Goal: Task Accomplishment & Management: Use online tool/utility

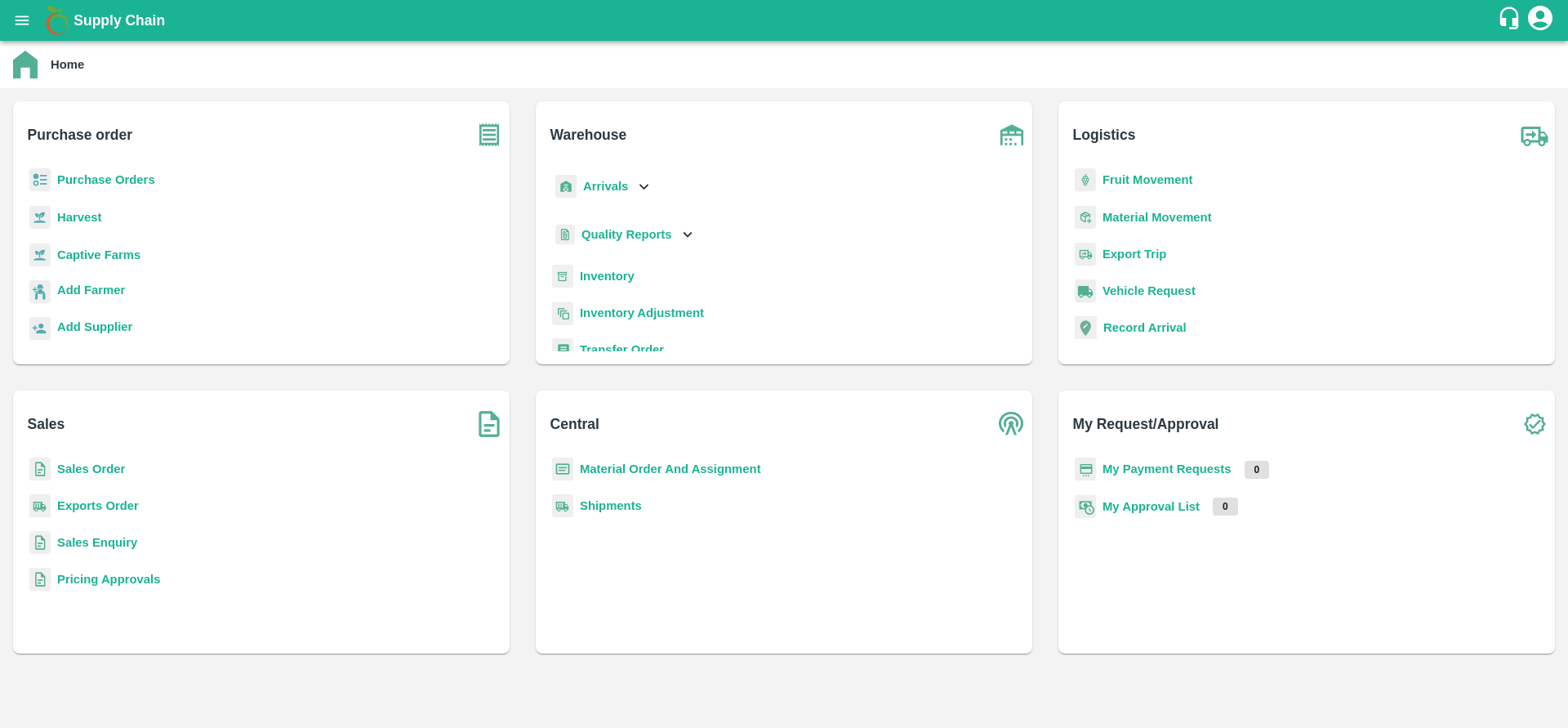
click at [134, 182] on b "Purchase Orders" at bounding box center [106, 179] width 98 height 13
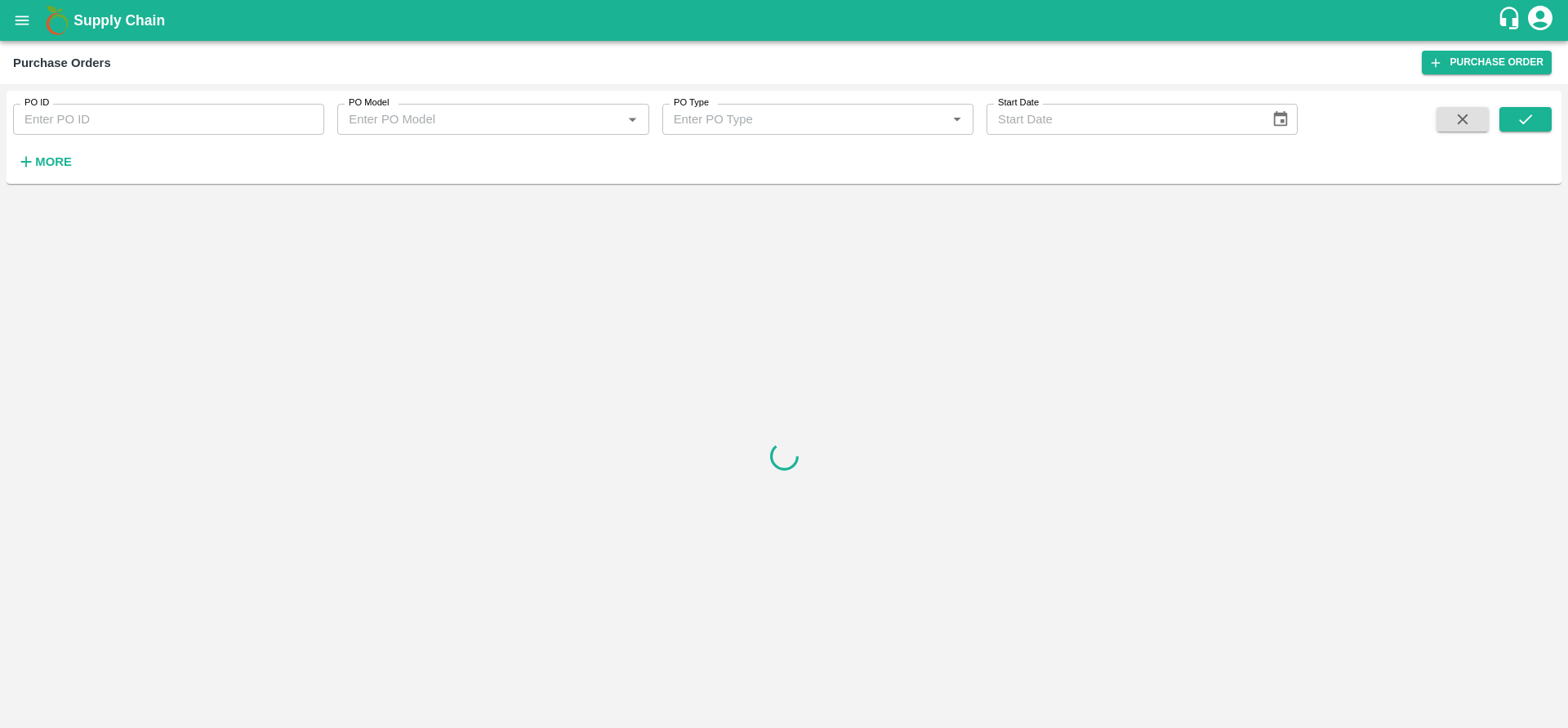
click at [530, 122] on input "PO Model" at bounding box center [479, 119] width 274 height 22
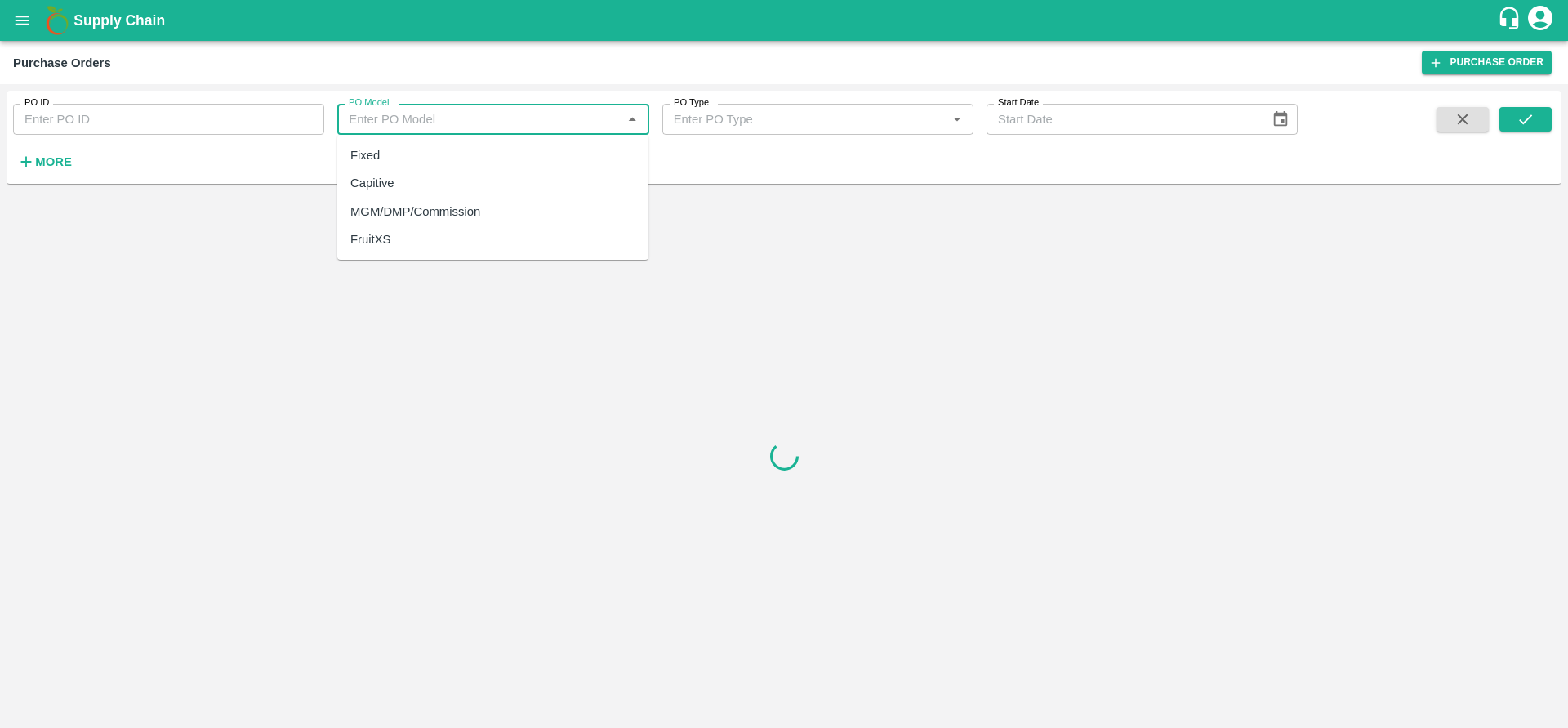
click at [500, 208] on div "MGM/DMP/Commission" at bounding box center [493, 211] width 312 height 28
type input "MGM/DMP/Commission"
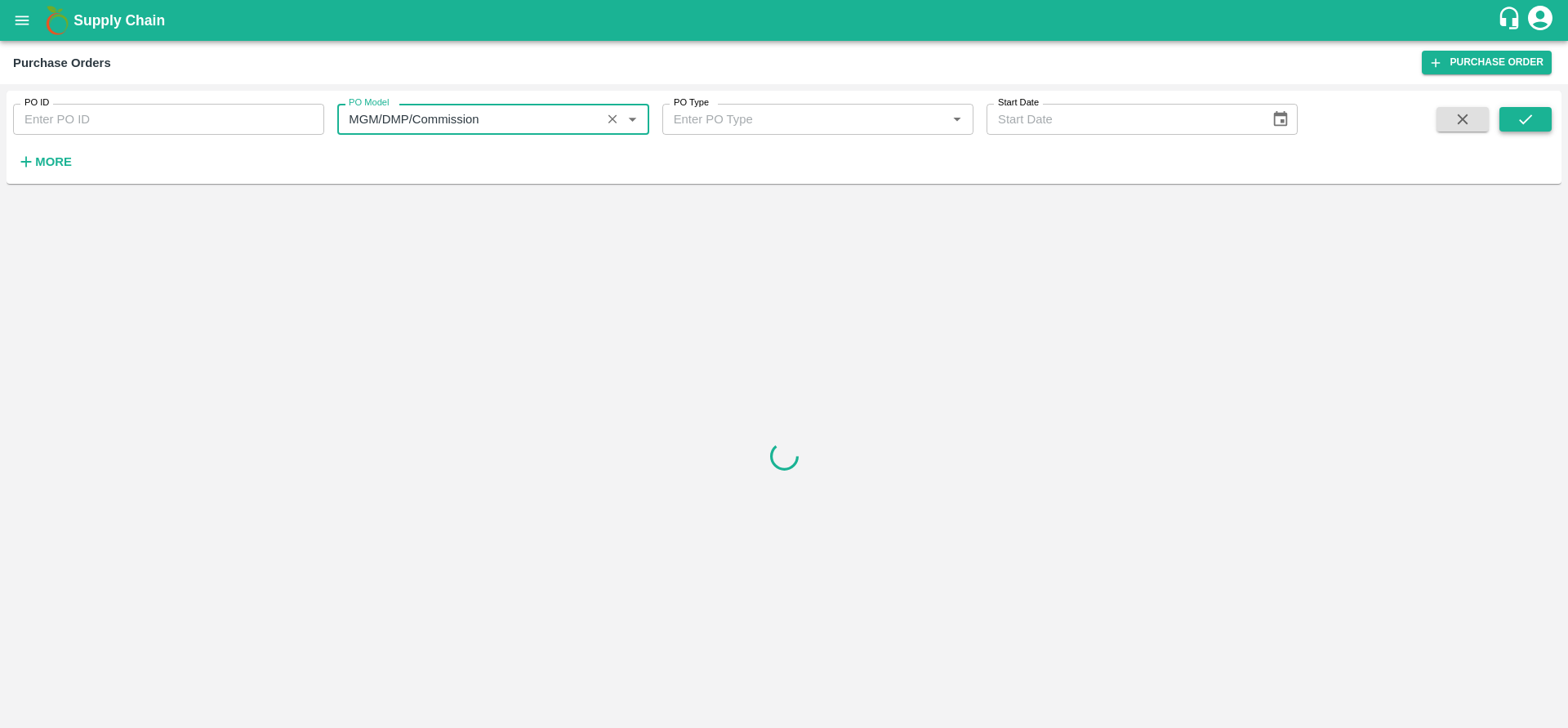
click at [1526, 123] on icon "submit" at bounding box center [1525, 119] width 18 height 18
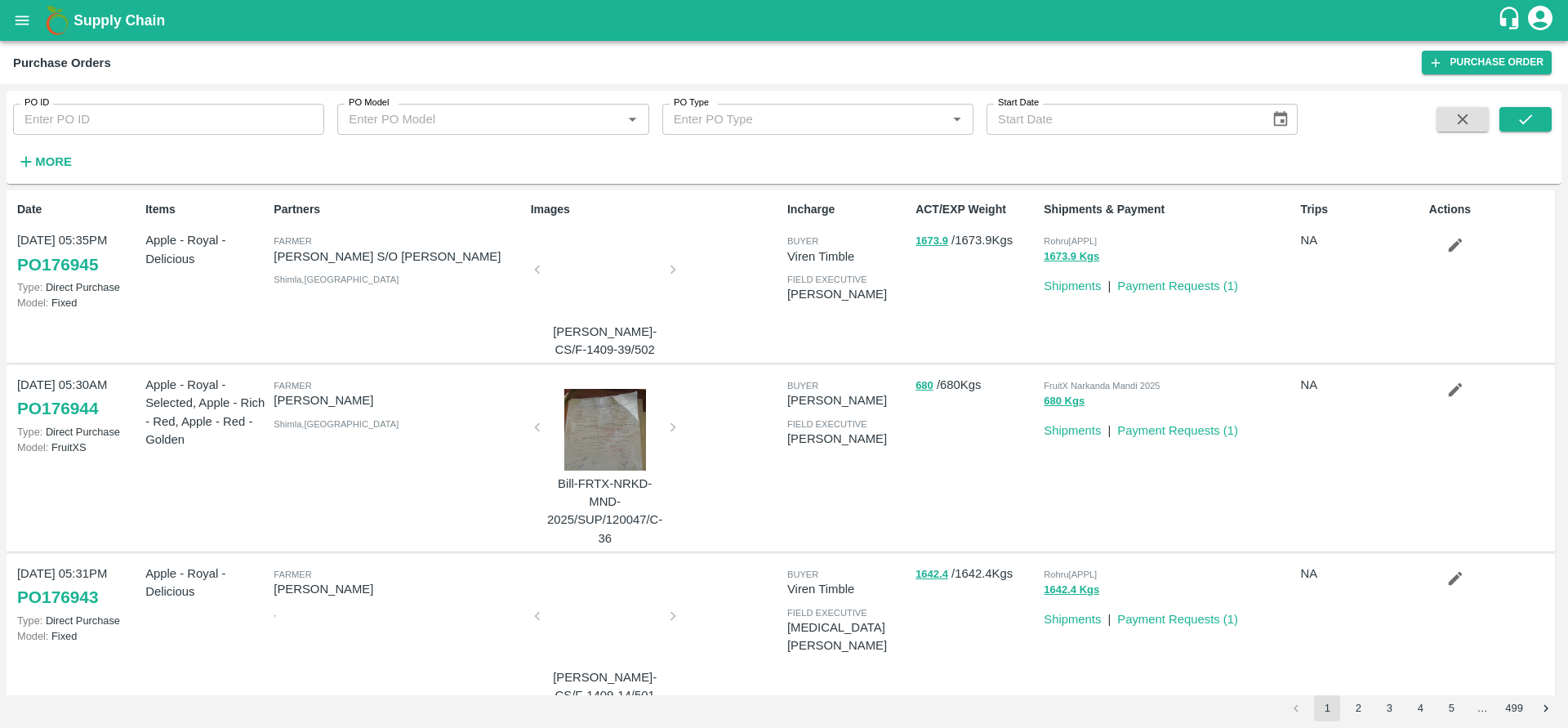
click at [88, 266] on link "PO 176945" at bounding box center [57, 265] width 80 height 29
click at [547, 113] on input "PO Model" at bounding box center [468, 119] width 254 height 22
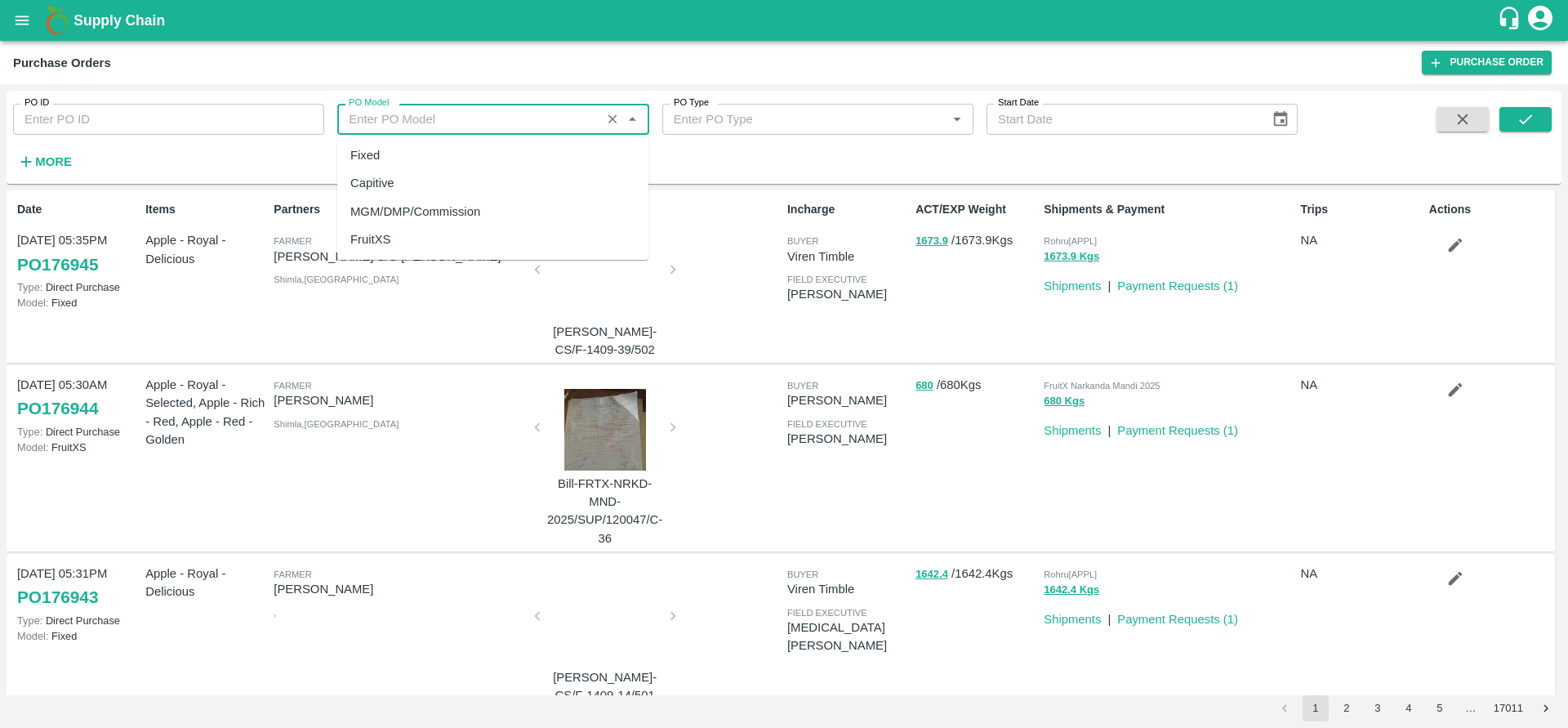
click at [442, 215] on div "MGM/DMP/Commission" at bounding box center [415, 211] width 130 height 18
type input "MGM/DMP/Commission"
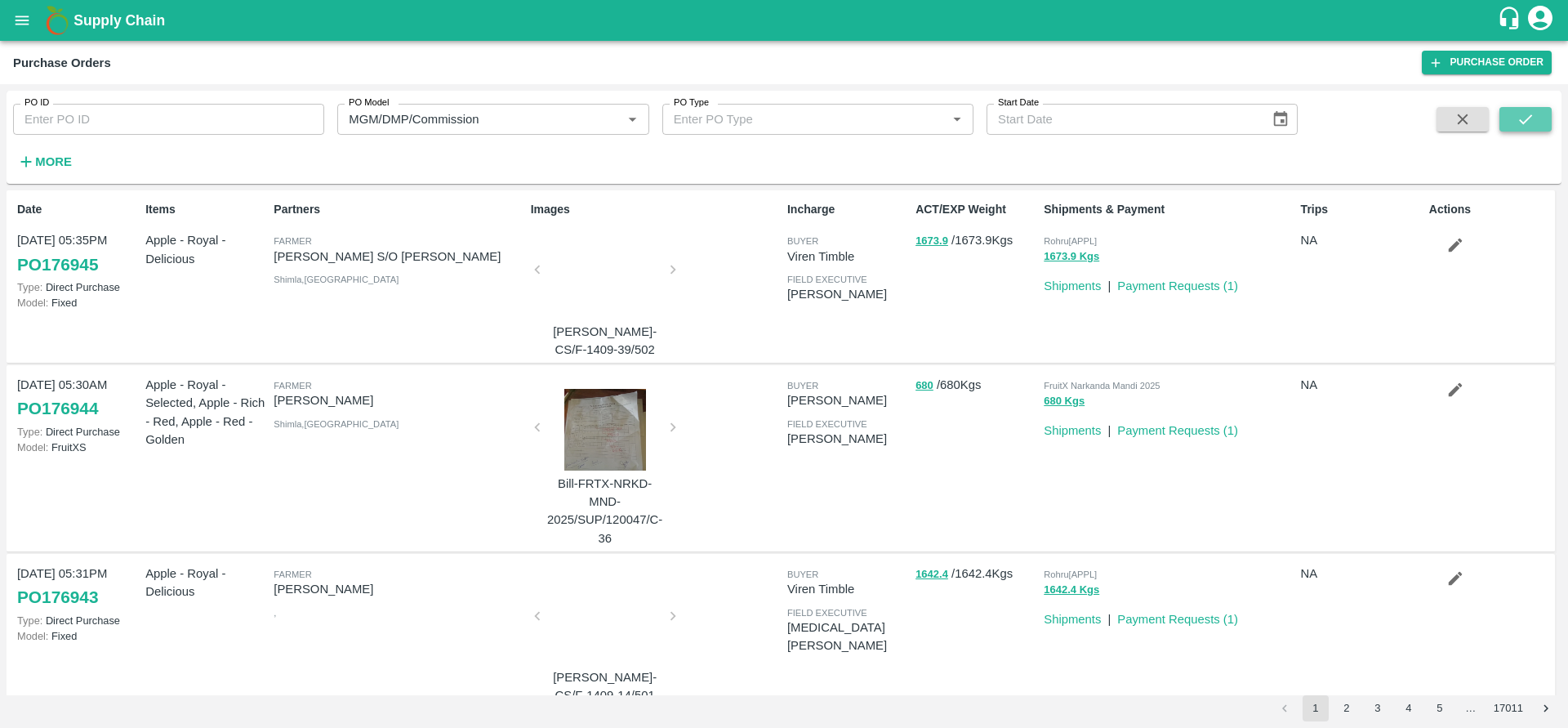
click at [1521, 118] on icon "submit" at bounding box center [1525, 119] width 18 height 18
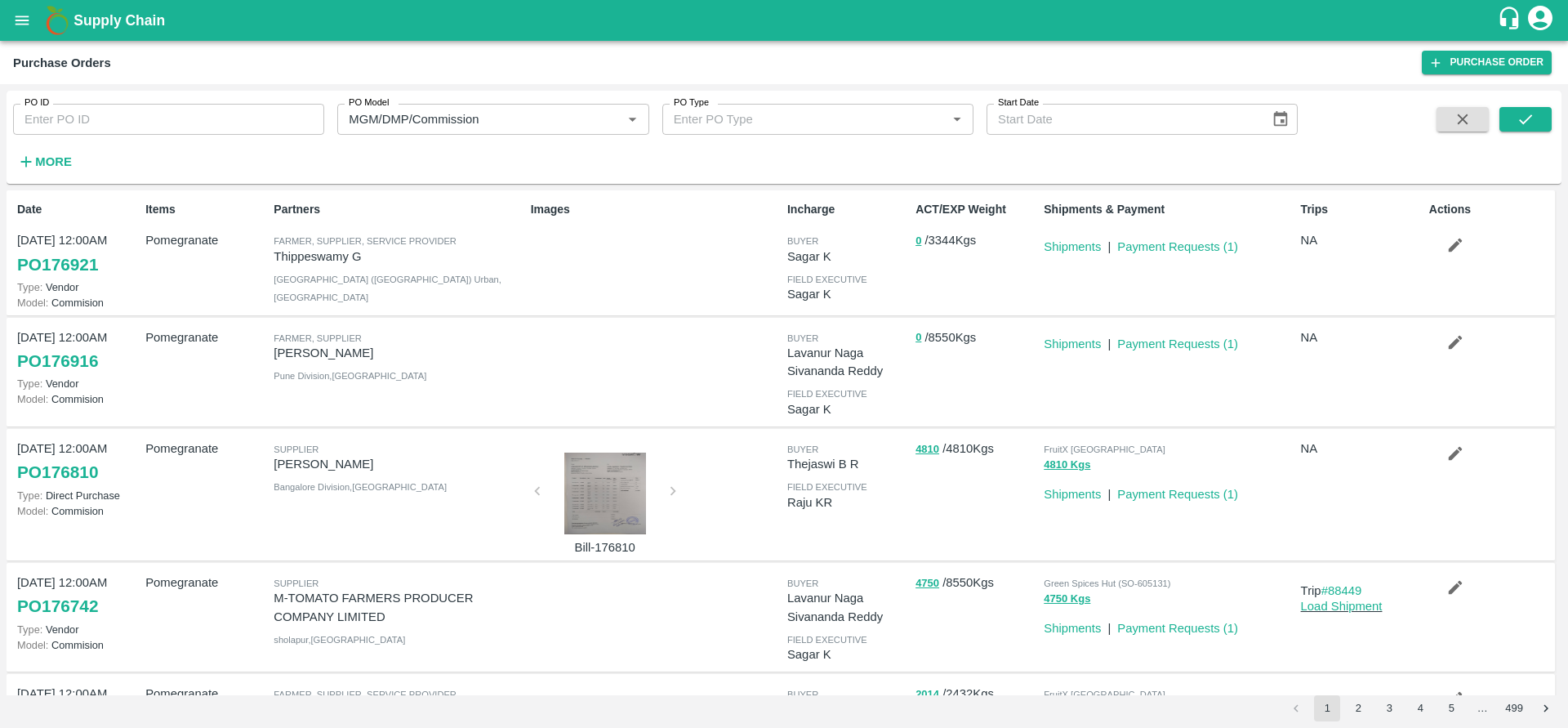
click at [55, 258] on link "PO 176921" at bounding box center [57, 265] width 80 height 29
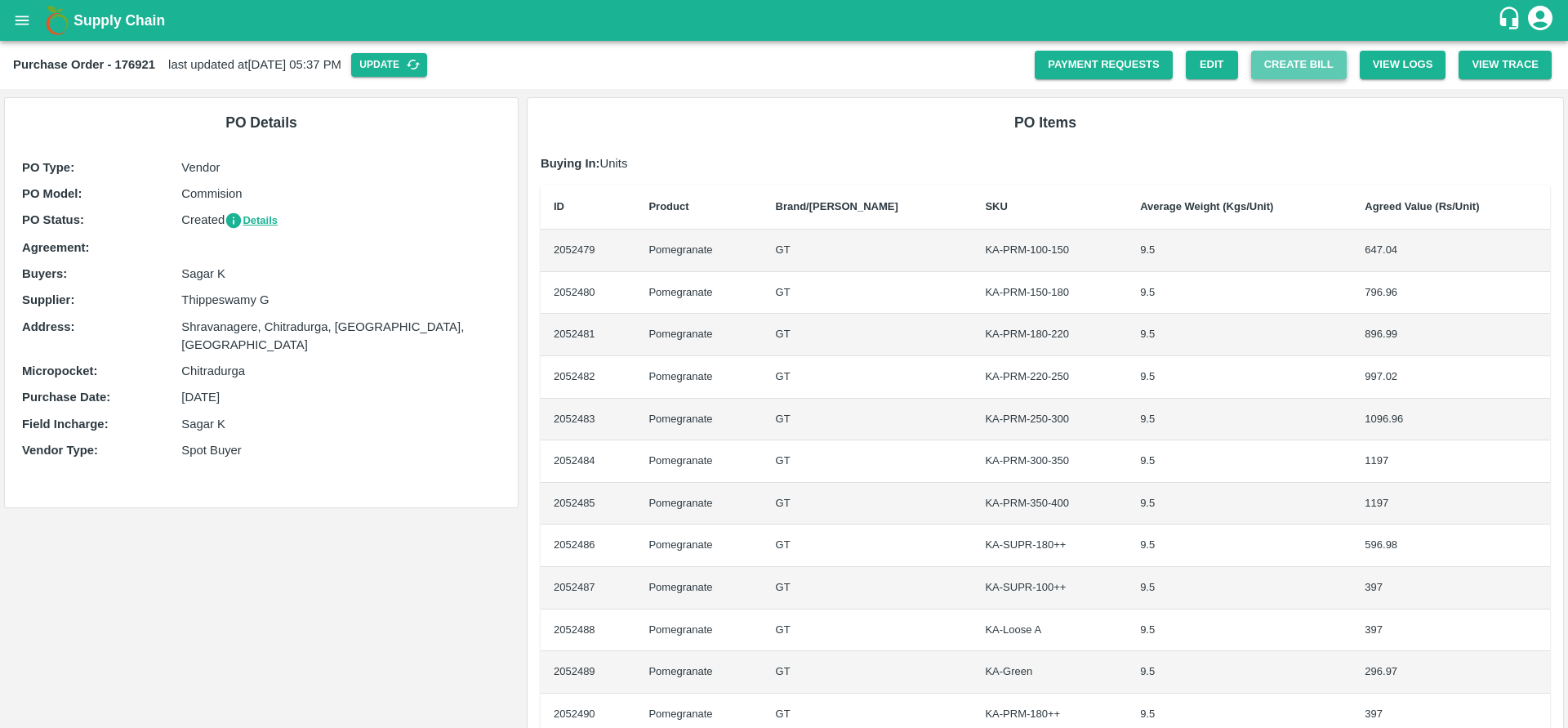
click at [1288, 68] on button "Create Bill" at bounding box center [1299, 65] width 95 height 29
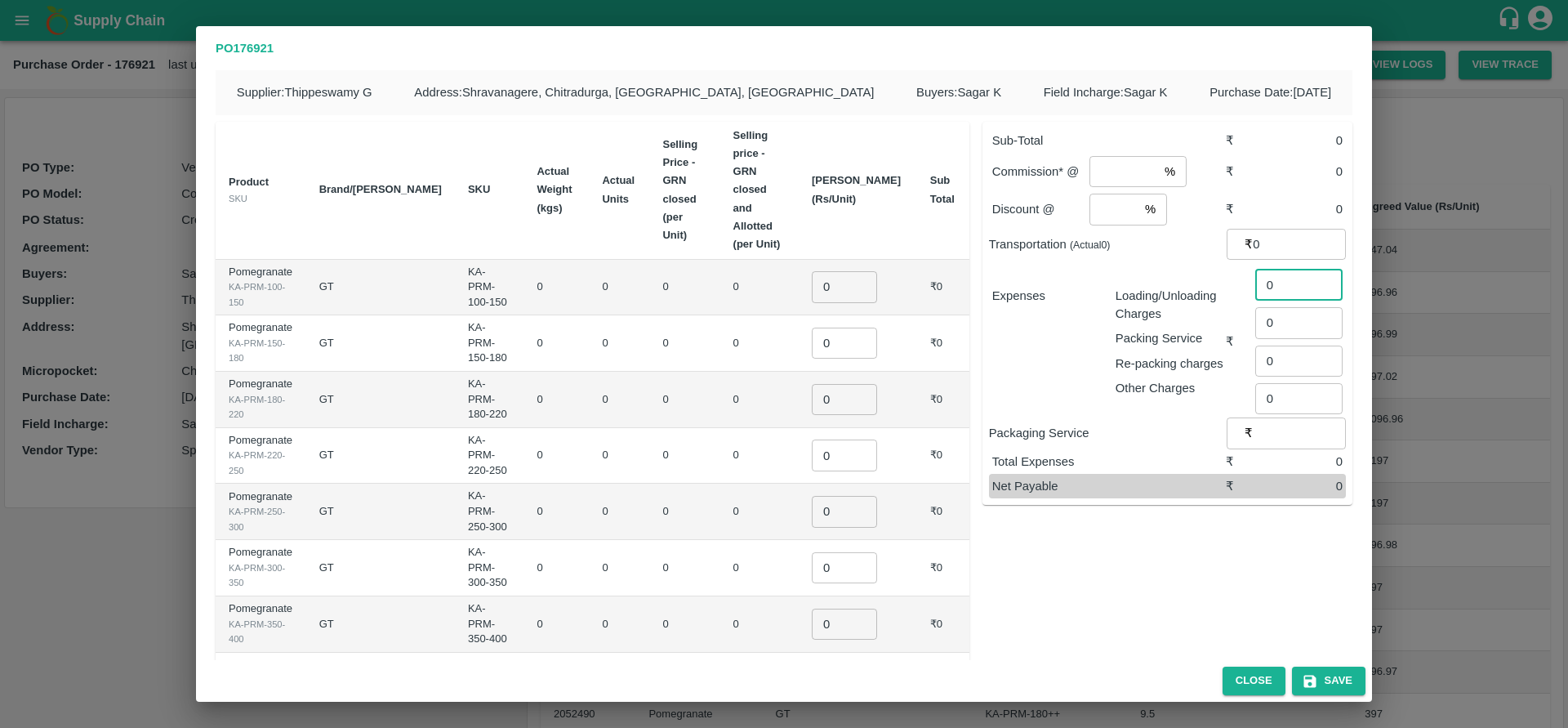
click at [1274, 290] on input "0" at bounding box center [1298, 285] width 87 height 31
click at [1276, 321] on input "0" at bounding box center [1298, 323] width 87 height 31
click at [1278, 362] on input "0" at bounding box center [1298, 361] width 87 height 31
click at [1281, 402] on input "0" at bounding box center [1298, 399] width 87 height 31
click at [877, 271] on input "1" at bounding box center [844, 287] width 65 height 31
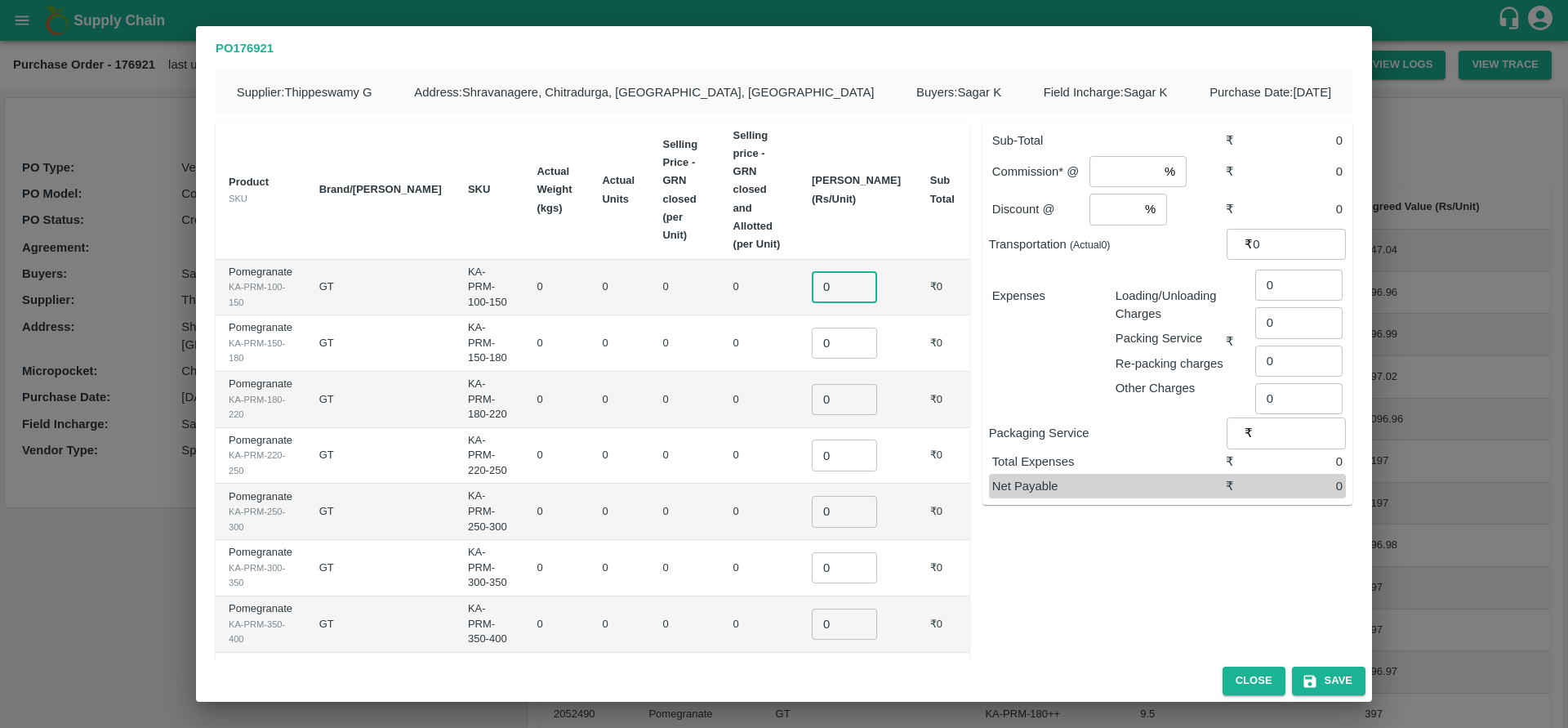
click at [877, 271] on input "0" at bounding box center [844, 287] width 65 height 31
click at [877, 271] on input "1" at bounding box center [844, 287] width 65 height 31
click at [877, 271] on input "2" at bounding box center [844, 287] width 65 height 31
click at [877, 271] on input "1" at bounding box center [844, 287] width 65 height 31
type input "0"
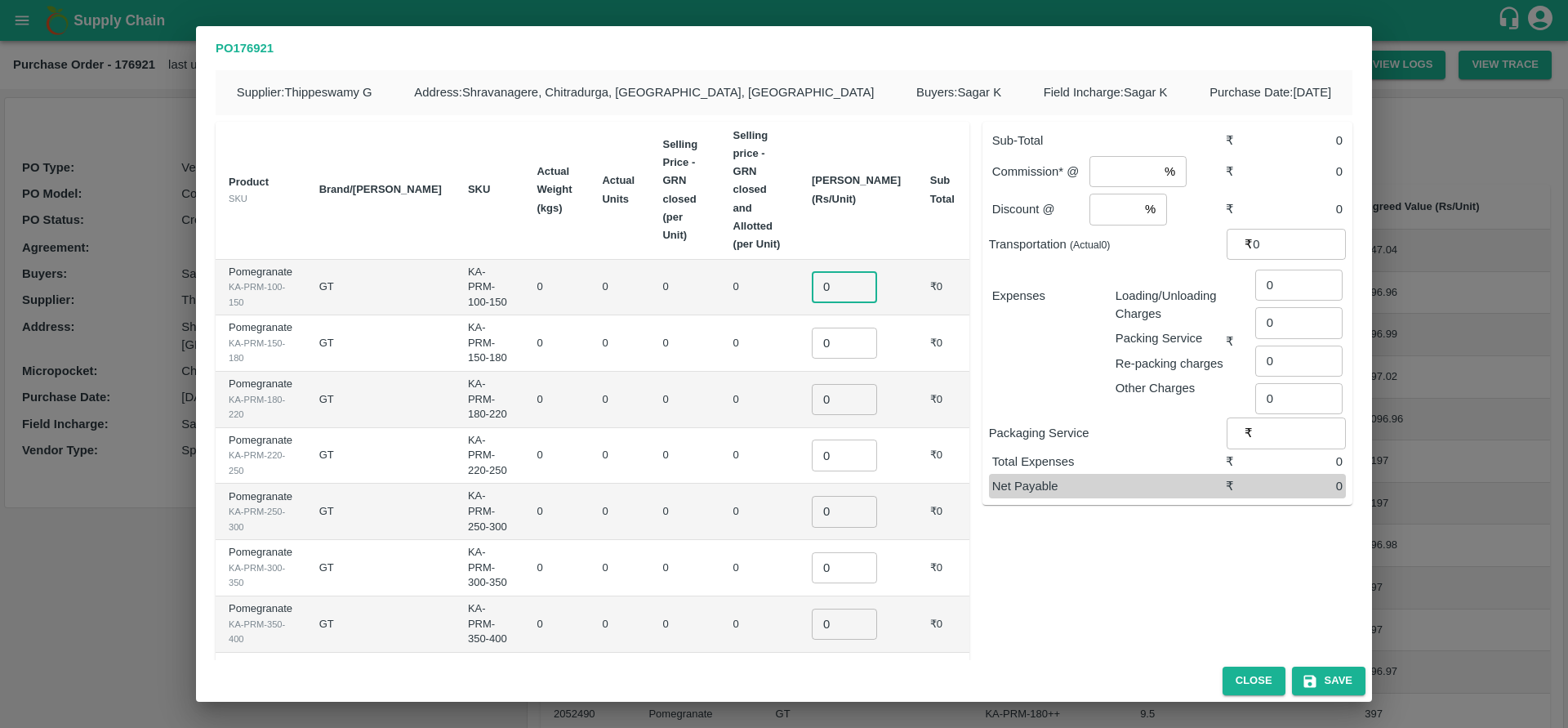
click at [877, 271] on input "0" at bounding box center [844, 287] width 65 height 31
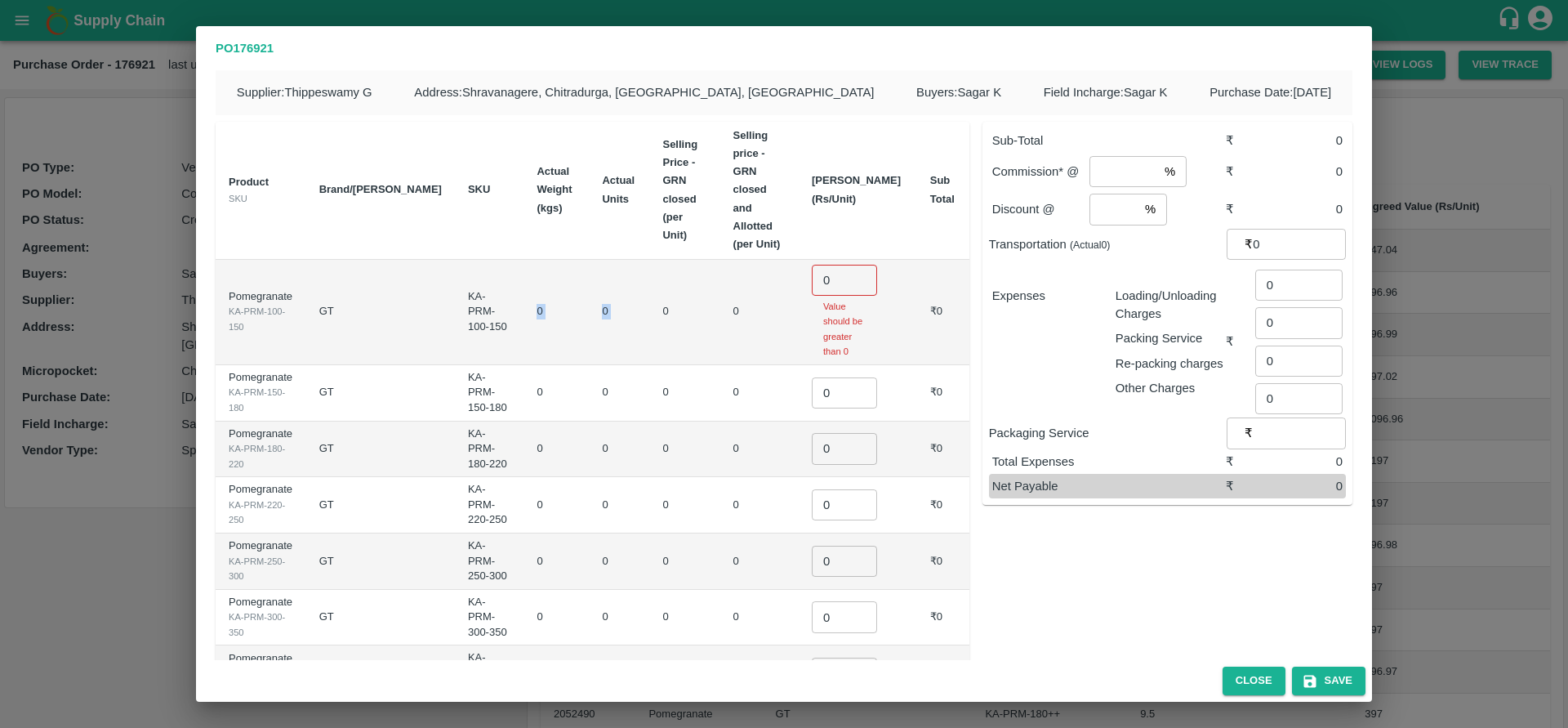
drag, startPoint x: 490, startPoint y: 230, endPoint x: 649, endPoint y: 240, distance: 159.3
click at [649, 260] on tr "Pomegranate KA-PRM-100-150 GT KA-PRM-100-150 0 0 0 0 0 ​ Value should be greate…" at bounding box center [592, 312] width 754 height 106
drag, startPoint x: 684, startPoint y: 183, endPoint x: 562, endPoint y: 123, distance: 136.0
click at [562, 123] on tr "Product SKU Brand/Marka SKU Actual Weight (kgs) Actual Units Selling Price - GR…" at bounding box center [592, 190] width 754 height 138
click at [678, 170] on th "Selling Price - GRN closed (per Unit)" at bounding box center [684, 190] width 70 height 138
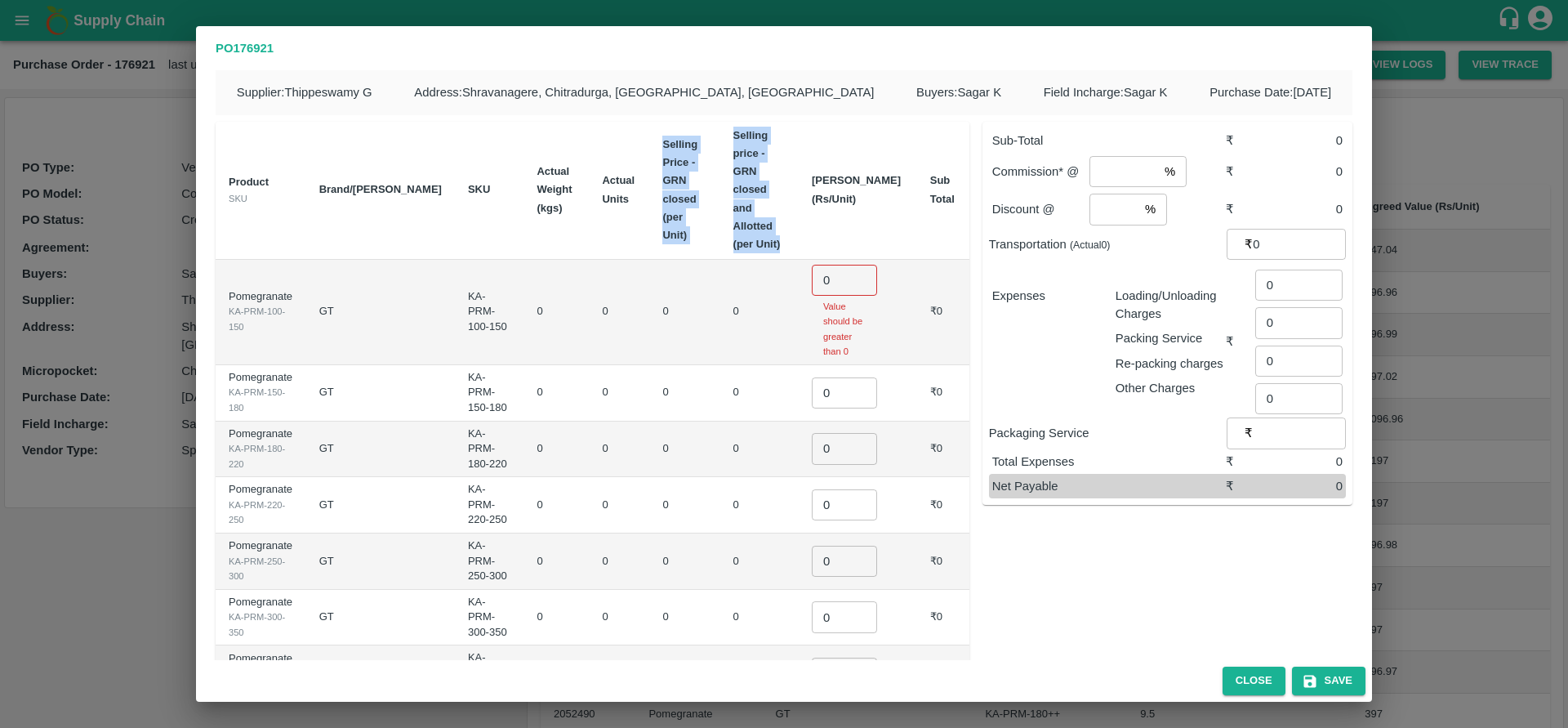
drag, startPoint x: 768, startPoint y: 182, endPoint x: 627, endPoint y: 138, distance: 147.7
click at [627, 138] on tr "Product SKU Brand/Marka SKU Actual Weight (kgs) Actual Units Selling Price - GR…" at bounding box center [592, 190] width 754 height 138
click at [747, 167] on b "Selling price - GRN closed and Allotted (per Unit)" at bounding box center [756, 190] width 48 height 122
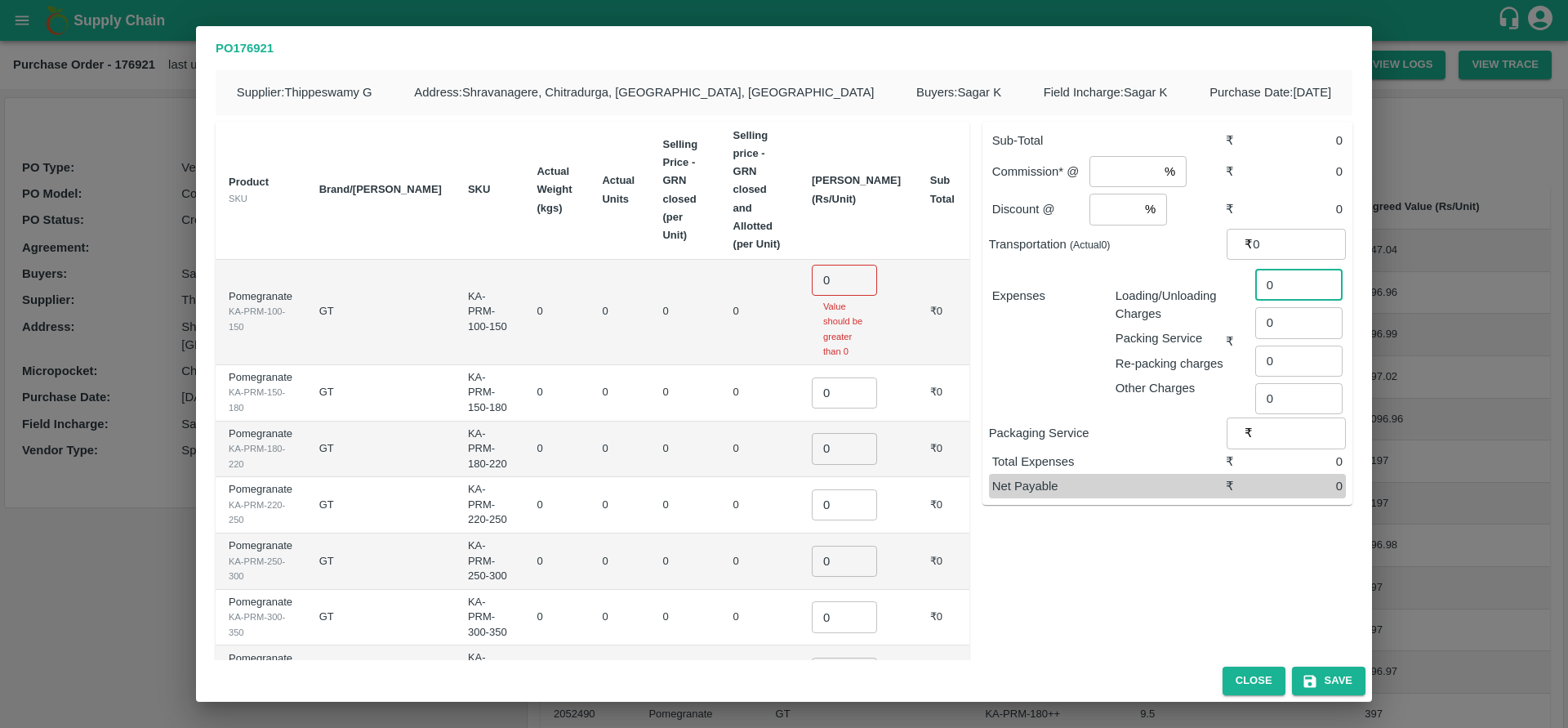
drag, startPoint x: 1263, startPoint y: 283, endPoint x: 1293, endPoint y: 367, distance: 89.2
click at [1293, 367] on div "0 ​ 0 ​ 0 ​ 0 ​" at bounding box center [1295, 338] width 94 height 151
drag, startPoint x: 1290, startPoint y: 367, endPoint x: 1257, endPoint y: 325, distance: 53.4
click at [1257, 325] on div "0 ​ 0 ​ 0 ​ 0 ​" at bounding box center [1295, 338] width 94 height 151
